Goal: Find specific page/section: Find specific page/section

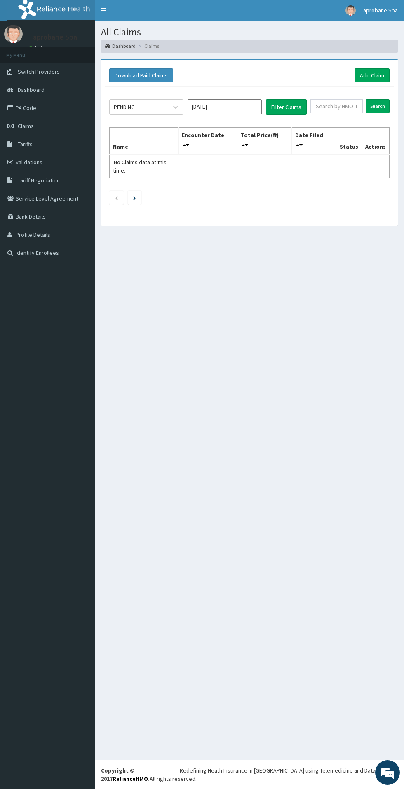
click at [39, 124] on link "Claims" at bounding box center [47, 126] width 95 height 18
click at [39, 113] on link "PA Code" at bounding box center [47, 108] width 95 height 18
